Goal: Information Seeking & Learning: Learn about a topic

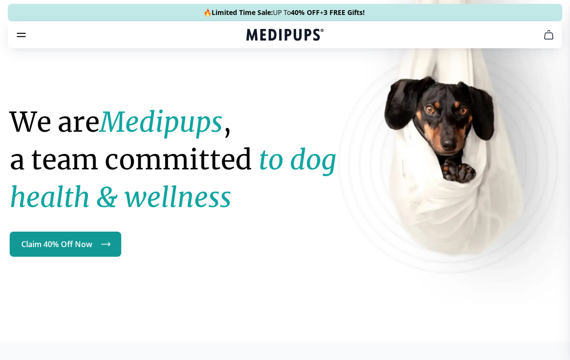
click at [23, 36] on icon "burger-menu" at bounding box center [21, 35] width 12 height 12
click at [23, 37] on icon "burger-menu" at bounding box center [21, 34] width 8 height 3
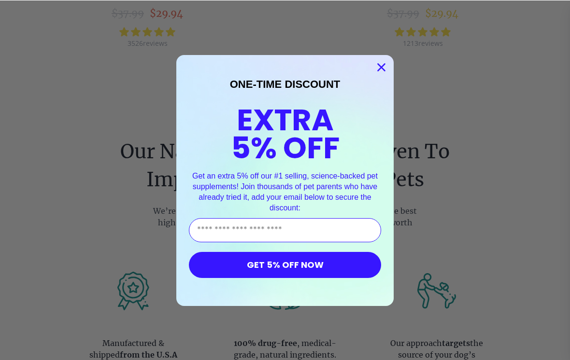
scroll to position [997, 0]
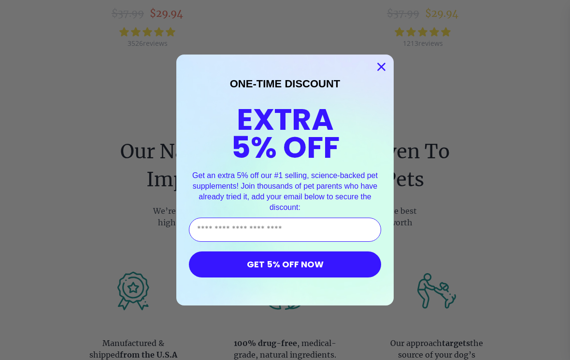
click at [384, 67] on circle "Close dialog" at bounding box center [381, 67] width 16 height 16
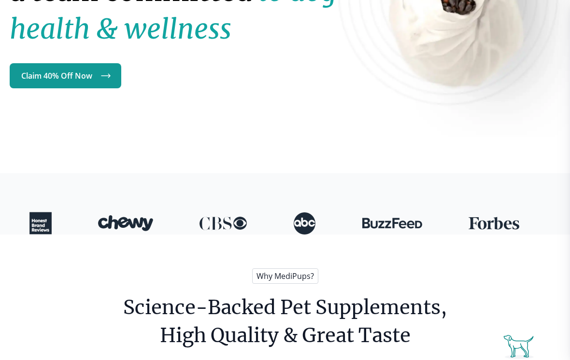
scroll to position [0, 0]
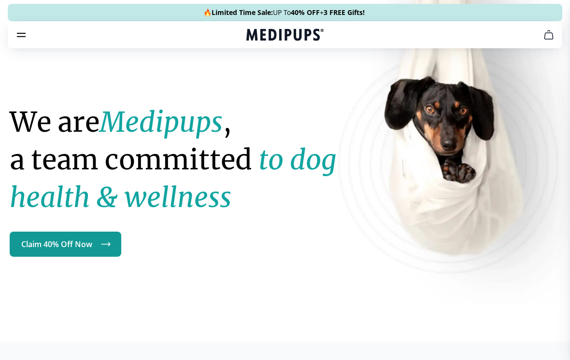
click at [26, 33] on icon "burger-menu" at bounding box center [21, 34] width 8 height 3
click at [23, 37] on icon "burger-menu" at bounding box center [21, 34] width 8 height 3
click at [23, 36] on icon "burger-menu" at bounding box center [21, 34] width 8 height 3
click at [98, 247] on link "Claim 40% Off Now" at bounding box center [66, 244] width 112 height 25
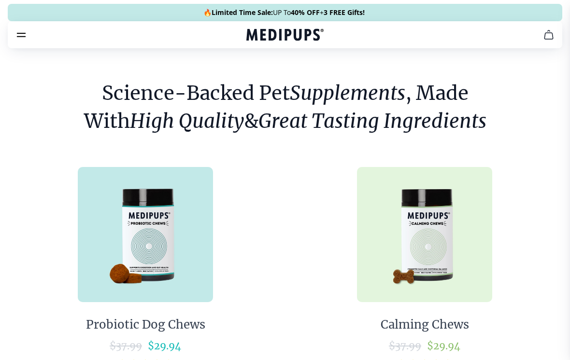
click at [549, 39] on icon "cart" at bounding box center [549, 35] width 12 height 12
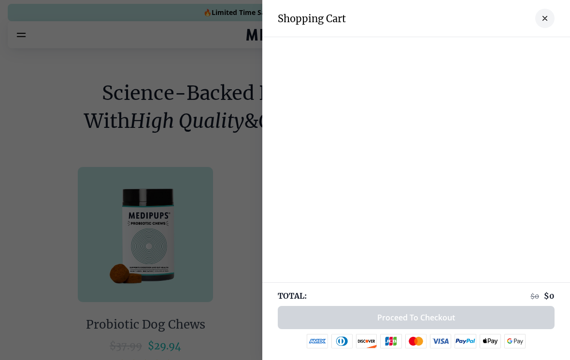
click at [248, 175] on div at bounding box center [285, 180] width 570 height 360
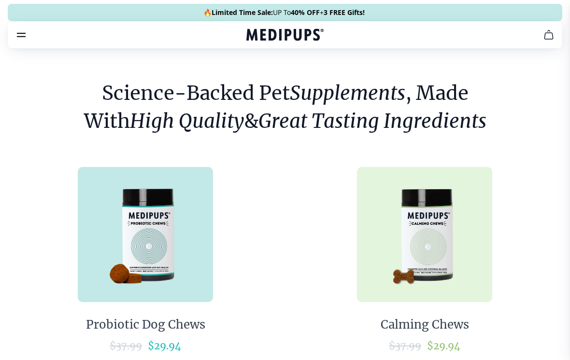
click at [25, 33] on icon "burger-menu" at bounding box center [21, 34] width 8 height 3
click at [25, 40] on icon "burger-menu" at bounding box center [21, 35] width 12 height 12
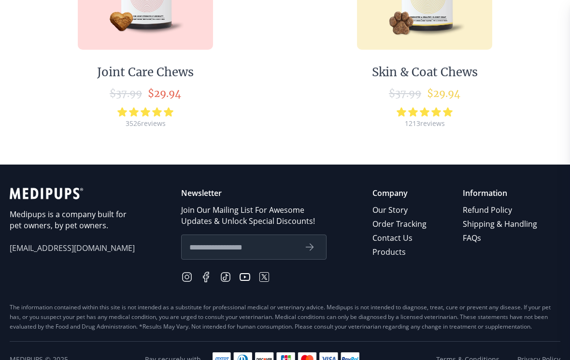
scroll to position [485, 0]
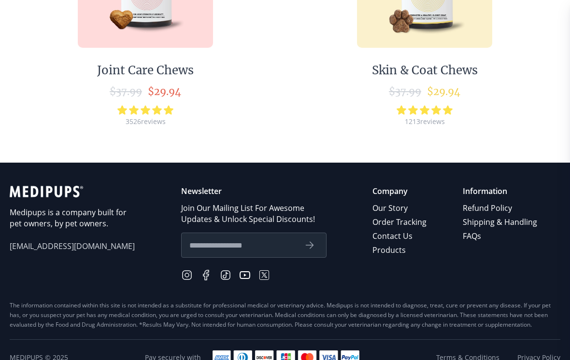
click at [473, 239] on link "FAQs" at bounding box center [501, 236] width 76 height 14
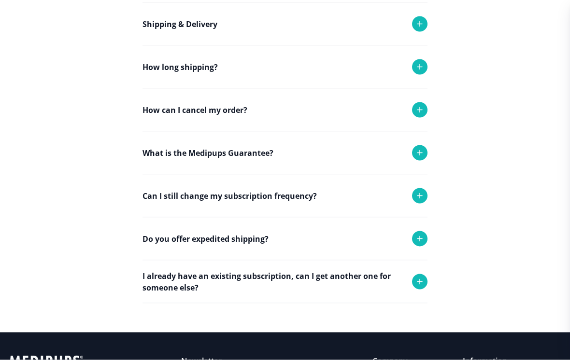
scroll to position [170, 0]
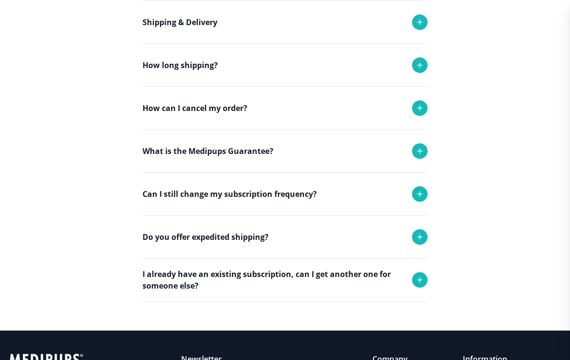
click at [421, 109] on icon at bounding box center [420, 108] width 12 height 12
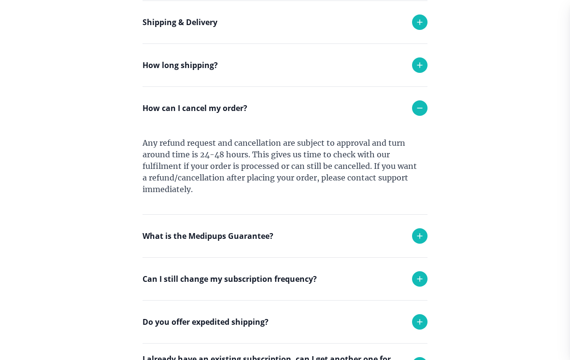
click at [423, 110] on icon at bounding box center [420, 108] width 12 height 12
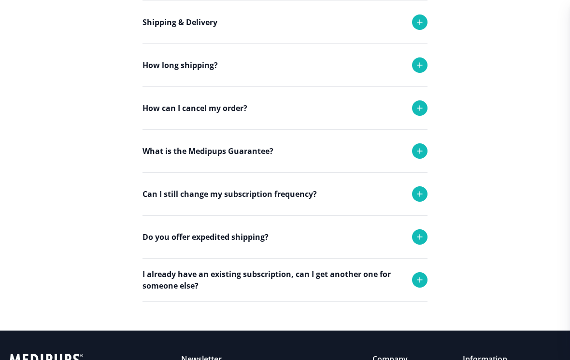
click at [423, 200] on div at bounding box center [419, 193] width 15 height 15
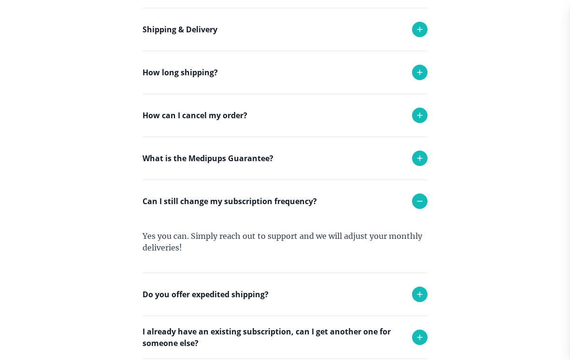
scroll to position [161, 0]
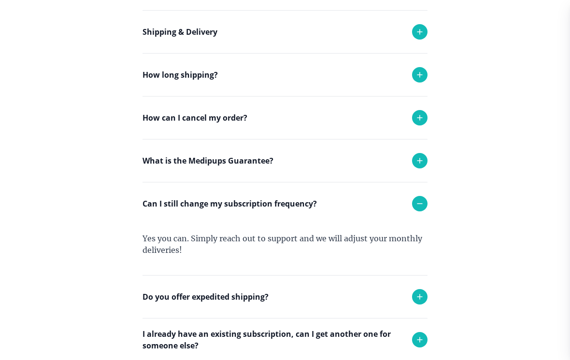
click at [423, 204] on icon at bounding box center [420, 204] width 12 height 12
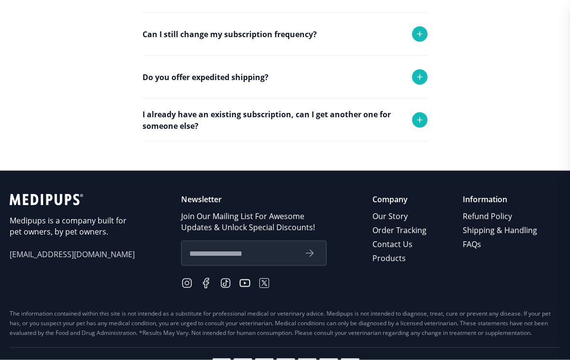
scroll to position [338, 0]
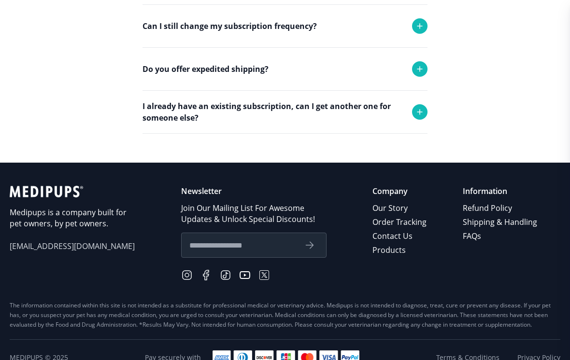
click at [403, 245] on link "Products" at bounding box center [400, 250] width 56 height 14
